Goal: Task Accomplishment & Management: Use online tool/utility

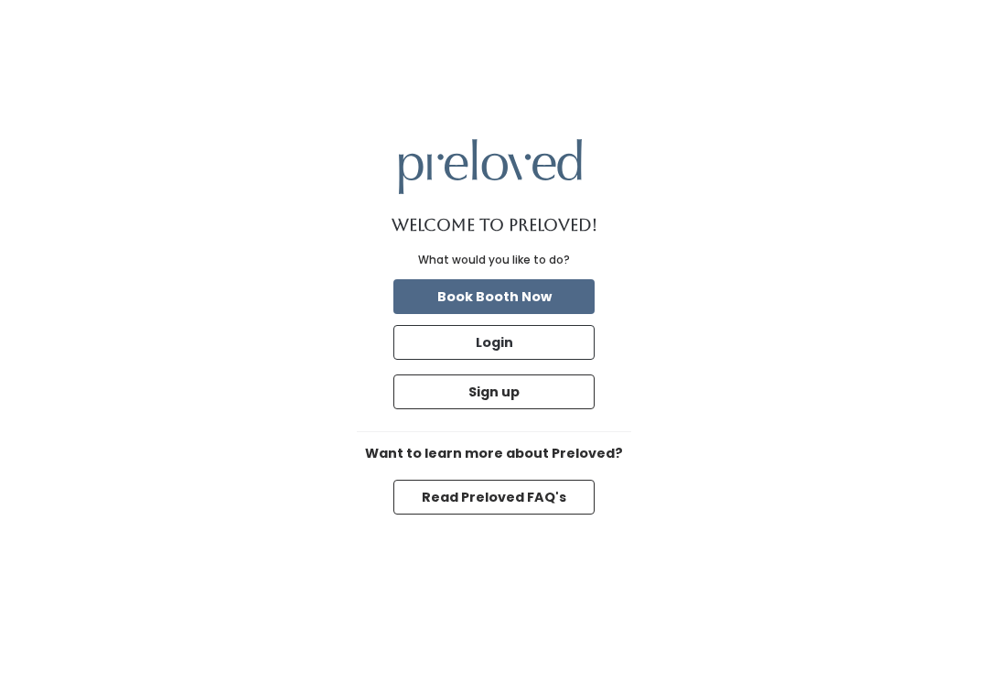
click at [513, 352] on button "Login" at bounding box center [494, 342] width 201 height 35
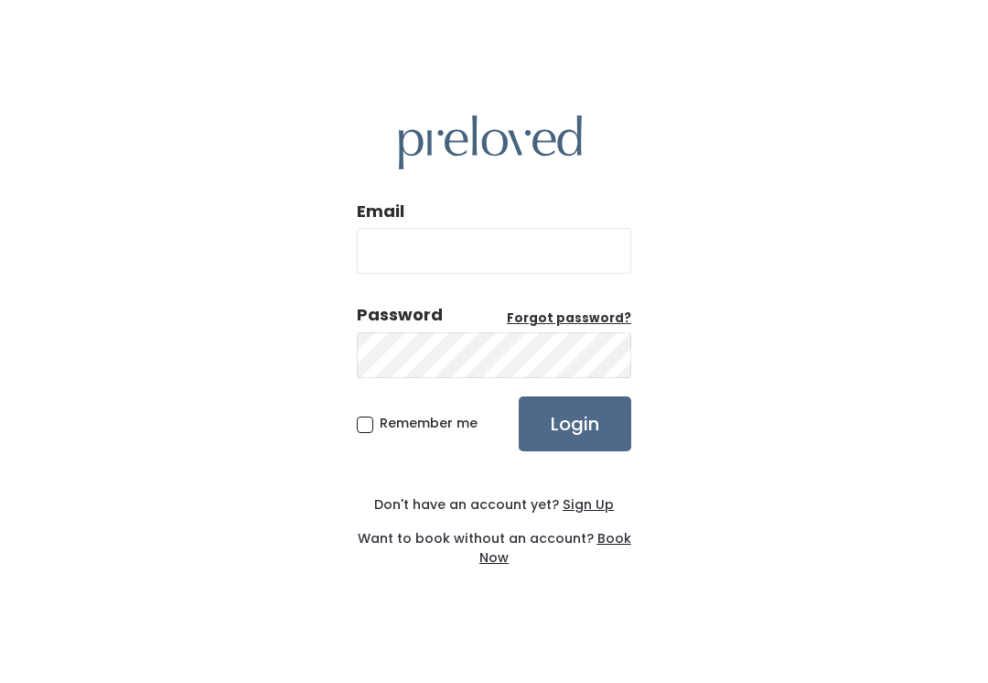
click at [430, 243] on input "Email" at bounding box center [494, 251] width 275 height 46
type input "provo.store@preloved.love"
click at [575, 423] on input "Login" at bounding box center [575, 423] width 113 height 55
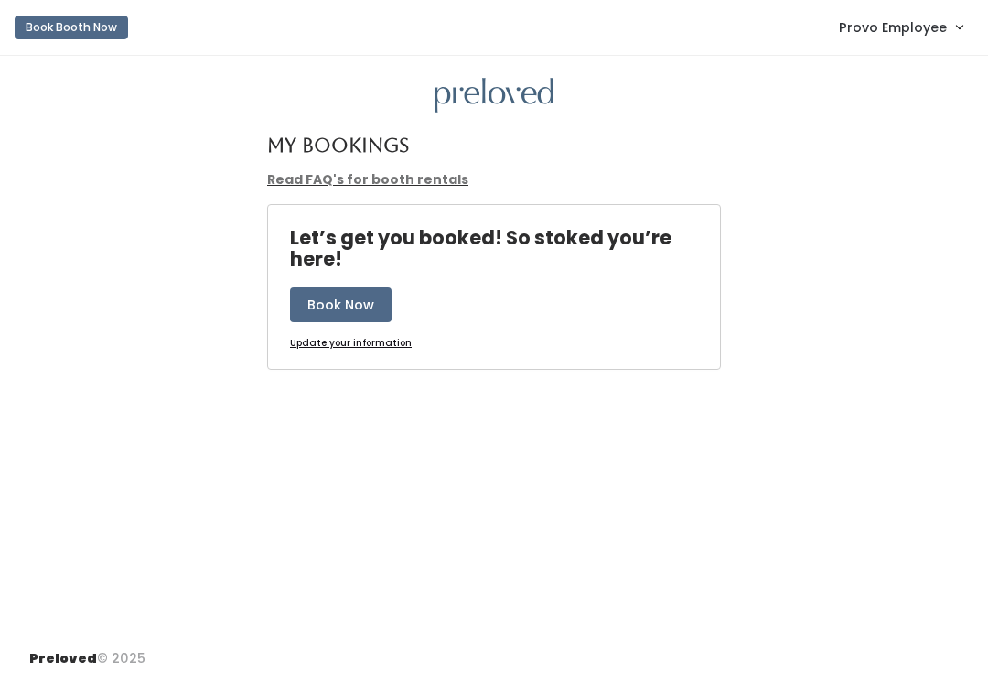
click at [875, 37] on span "Provo Employee" at bounding box center [893, 27] width 108 height 20
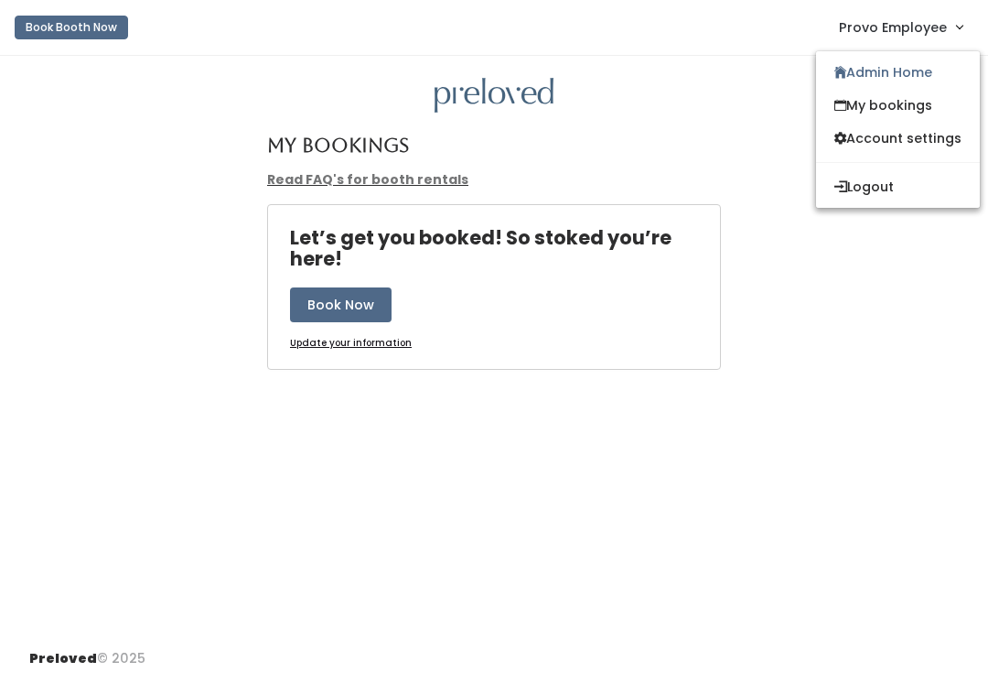
click at [864, 78] on link "Admin Home" at bounding box center [898, 72] width 164 height 33
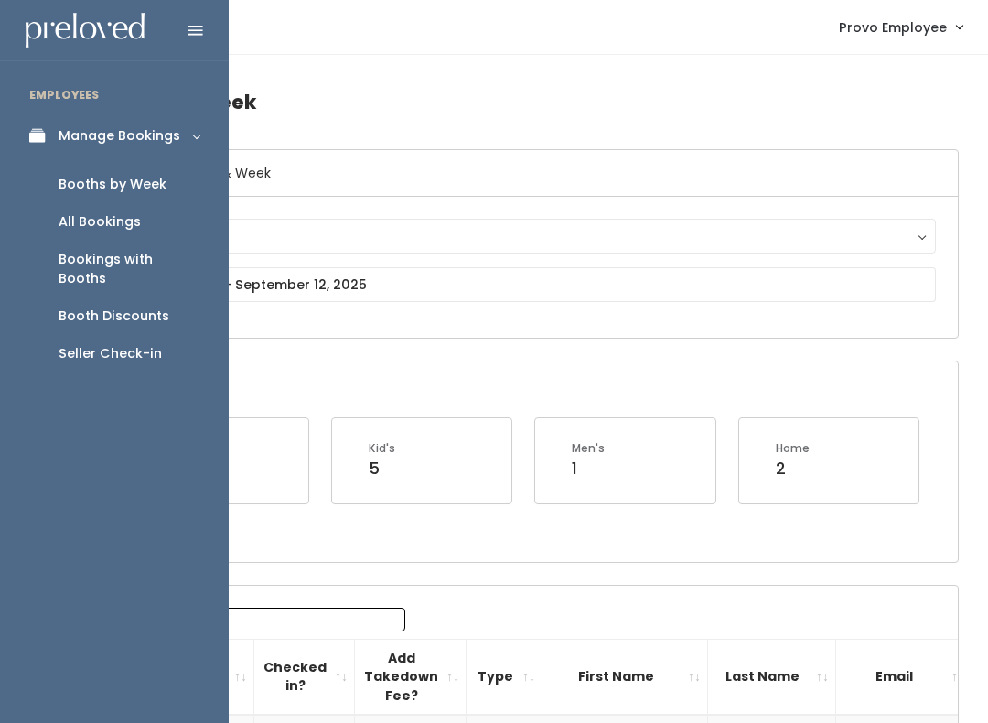
click at [102, 335] on link "Seller Check-in" at bounding box center [114, 354] width 229 height 38
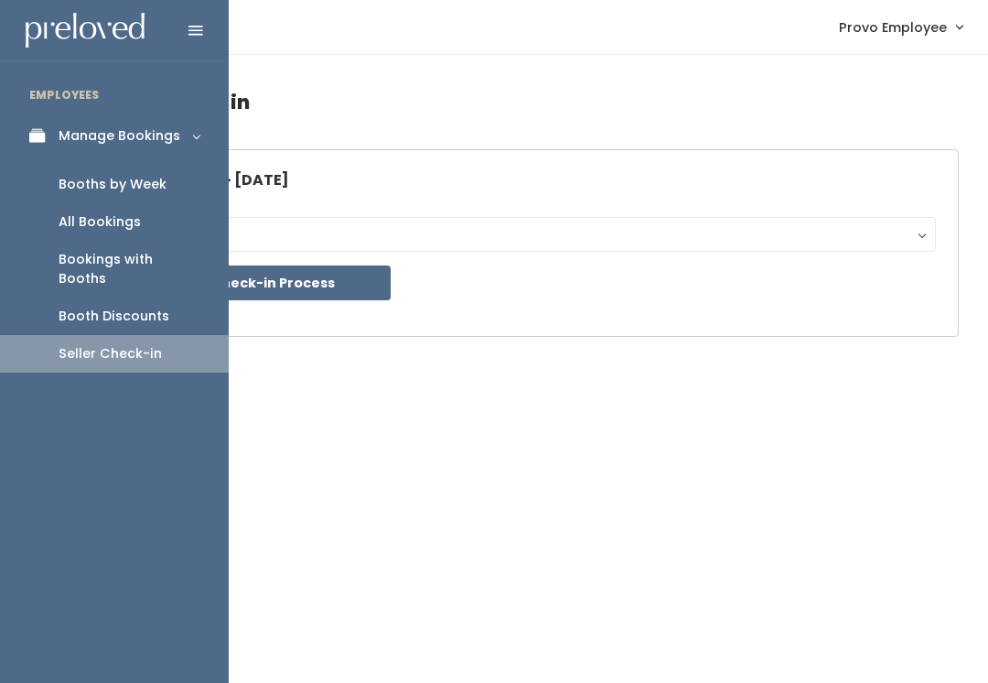
click at [103, 307] on link "Booth Discounts" at bounding box center [114, 316] width 229 height 38
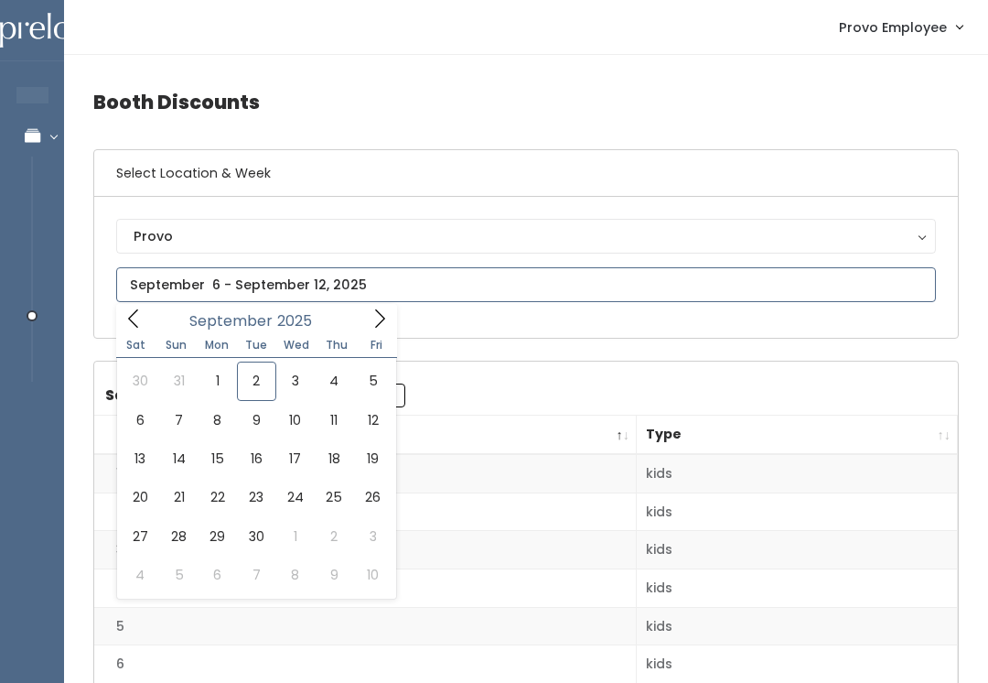
type input "August 30 to September 5"
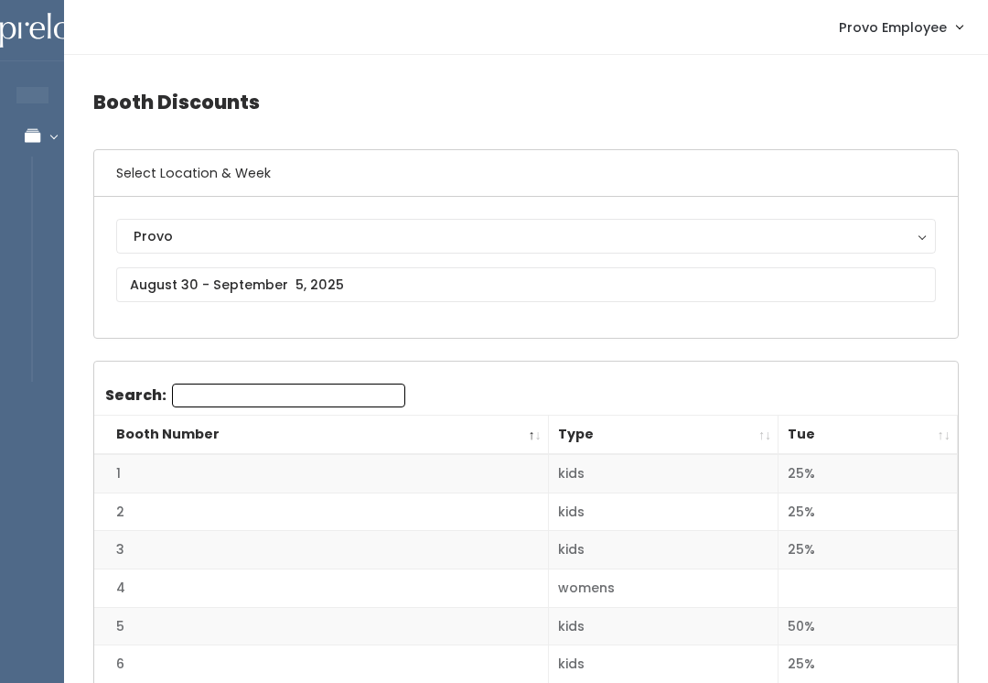
click at [944, 418] on th "Tue" at bounding box center [868, 434] width 179 height 39
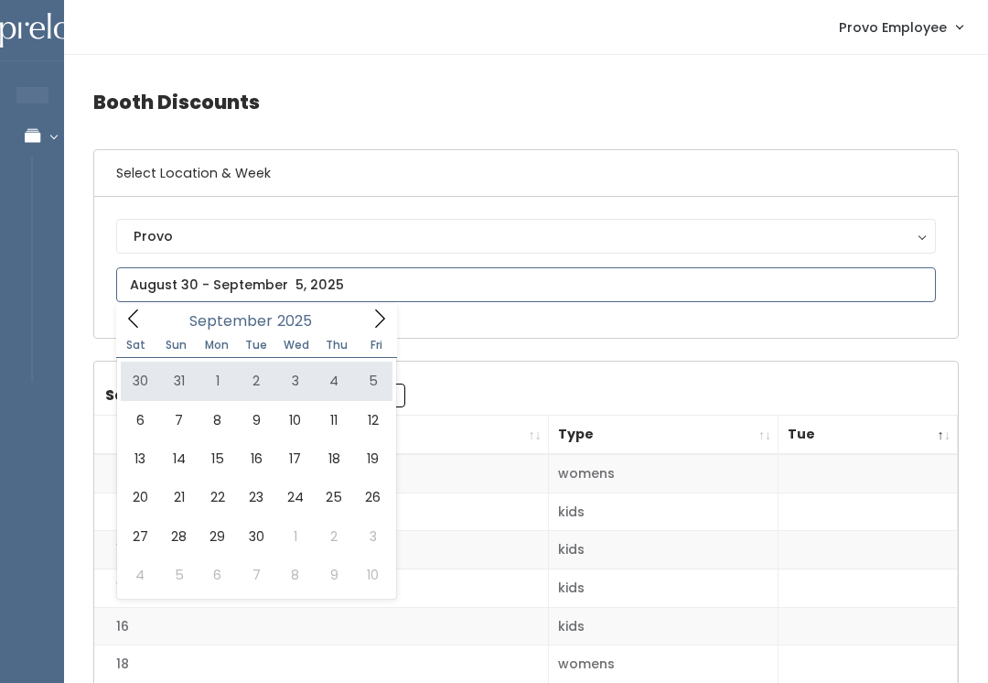
type input "August 30 to September 5"
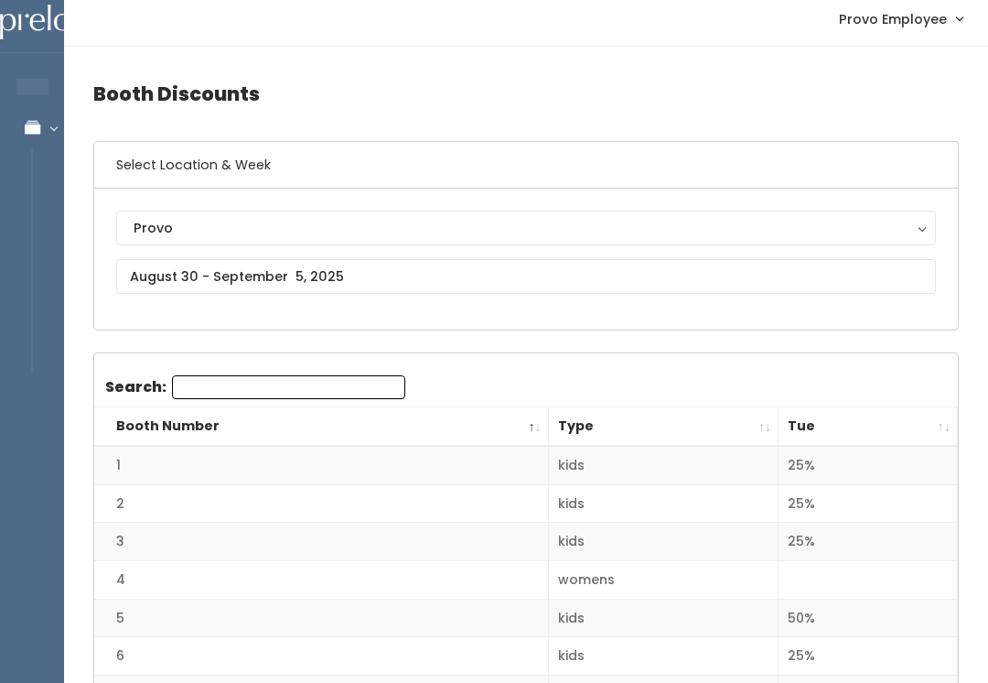
click at [944, 429] on th "Tue" at bounding box center [868, 427] width 179 height 39
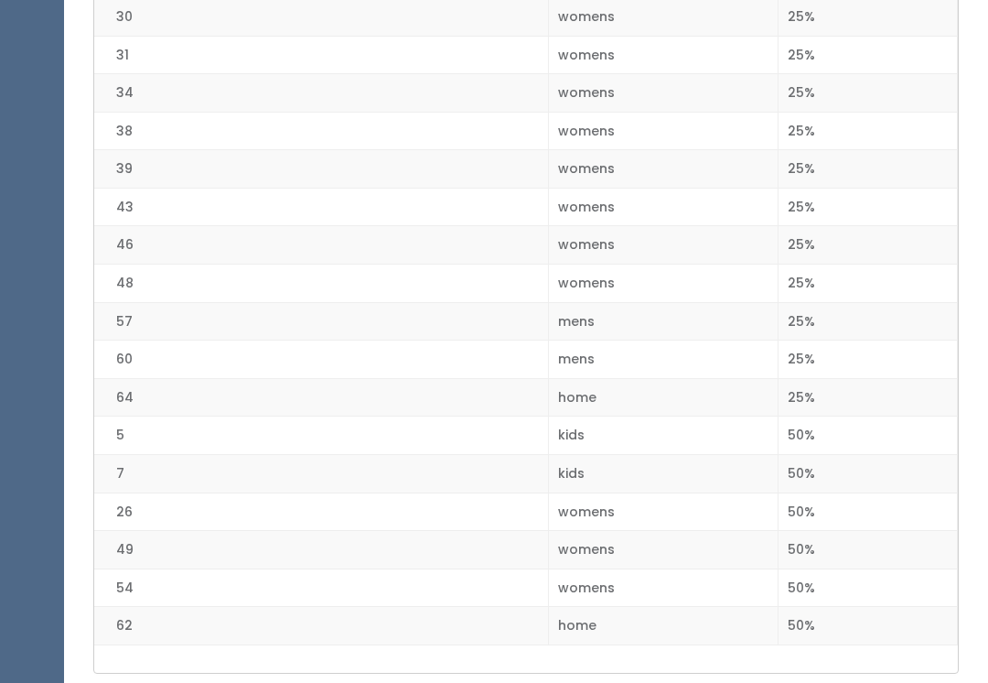
scroll to position [2325, 0]
